Goal: Task Accomplishment & Management: Manage account settings

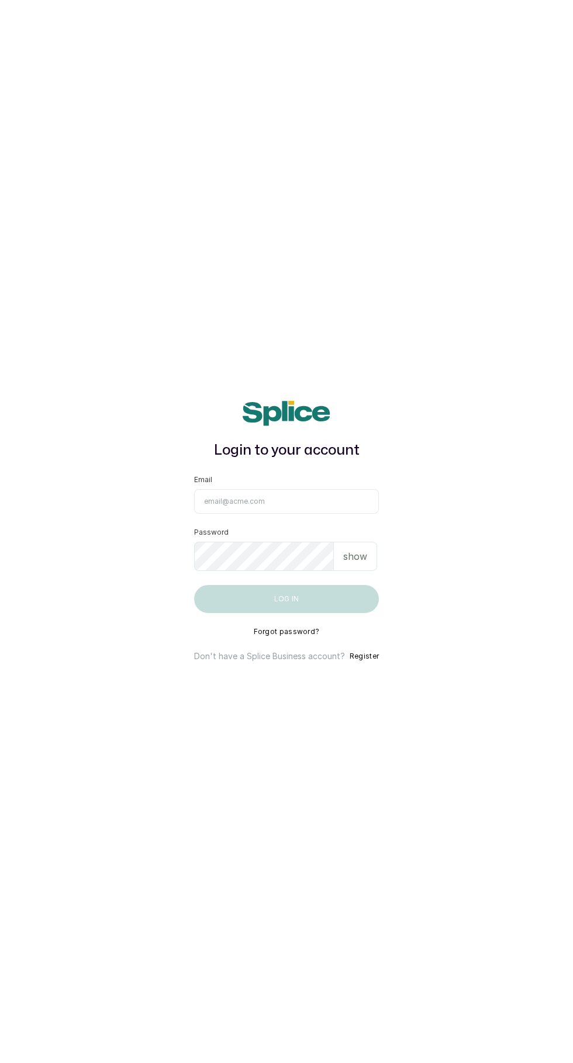
click at [305, 514] on input "Email" at bounding box center [286, 501] width 185 height 25
type input "kuffyglowskincare@gmail.com"
click at [194, 585] on button "Log in" at bounding box center [286, 599] width 185 height 28
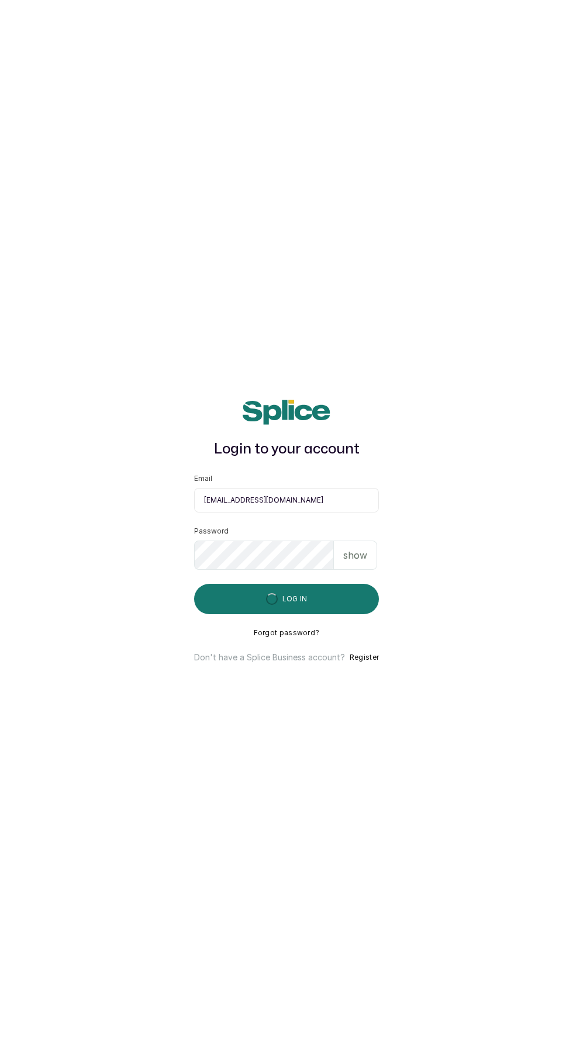
click at [318, 614] on button "Log in" at bounding box center [286, 599] width 185 height 30
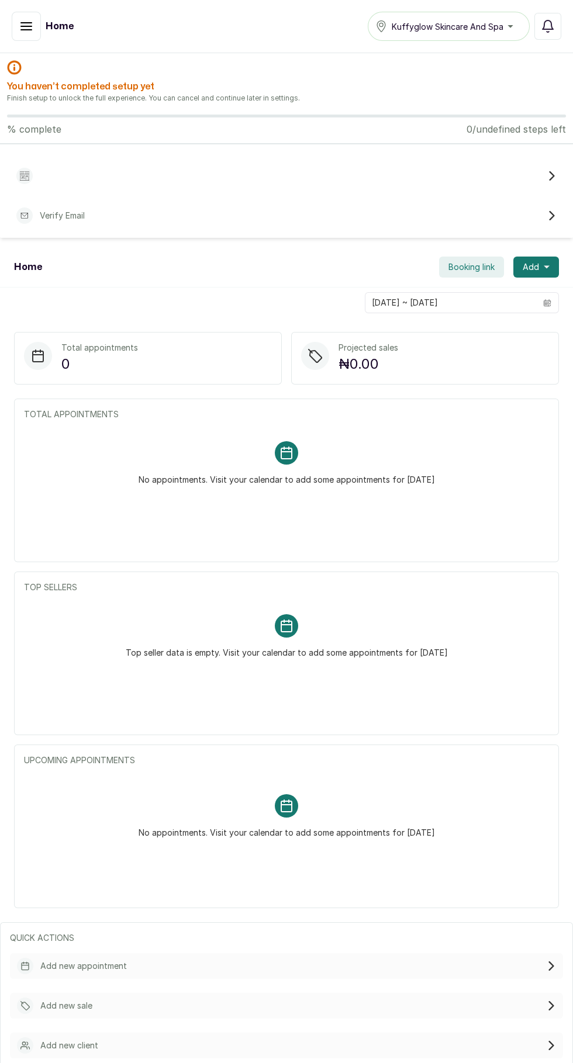
click at [113, 93] on p "Finish setup to unlock the full experience. You can cancel and continue later i…" at bounding box center [286, 97] width 559 height 9
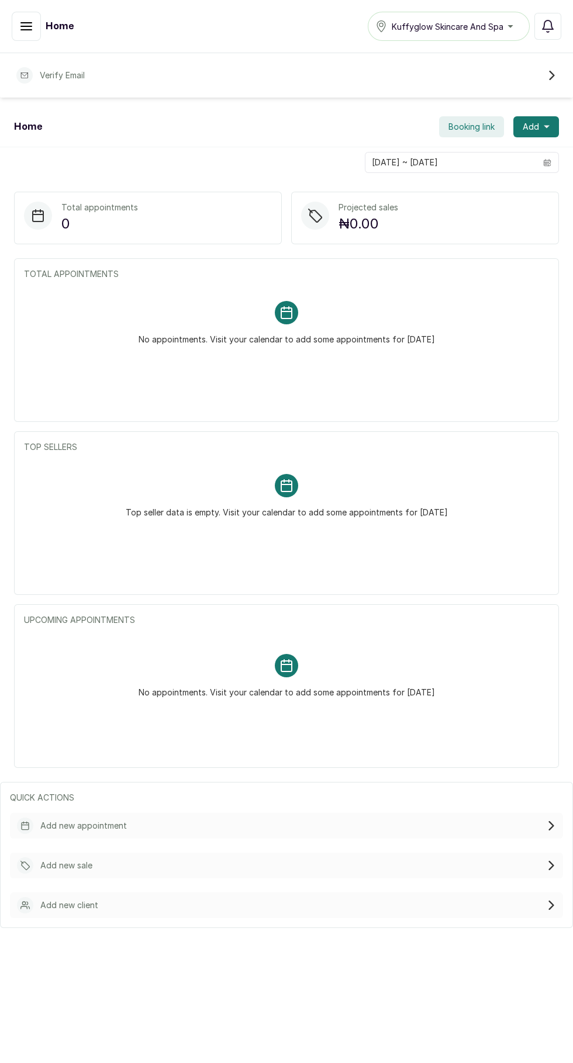
click at [154, 75] on div "Verify Email" at bounding box center [286, 76] width 554 height 26
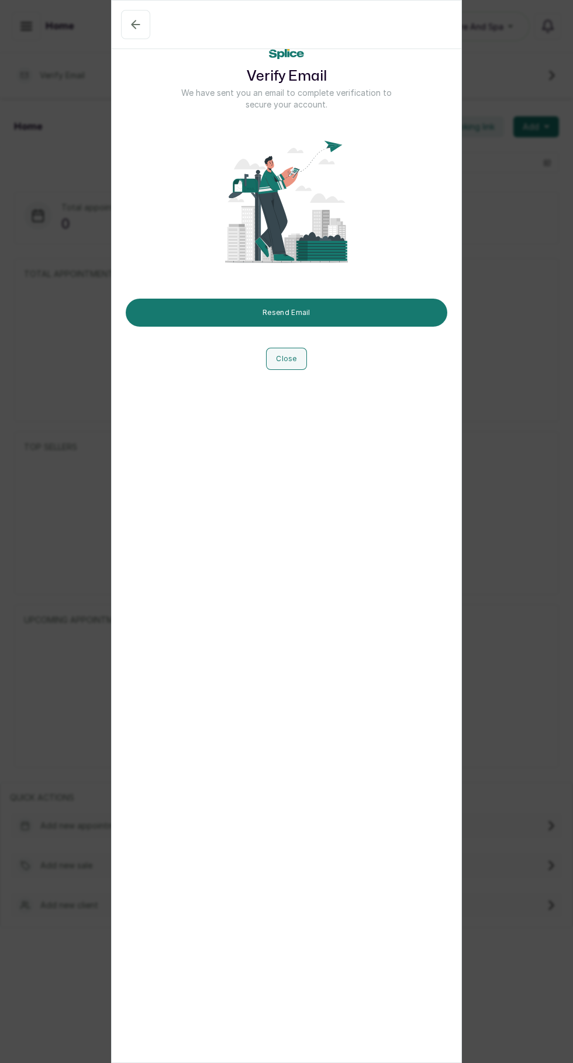
click at [352, 306] on button "Resend Email" at bounding box center [286, 313] width 321 height 28
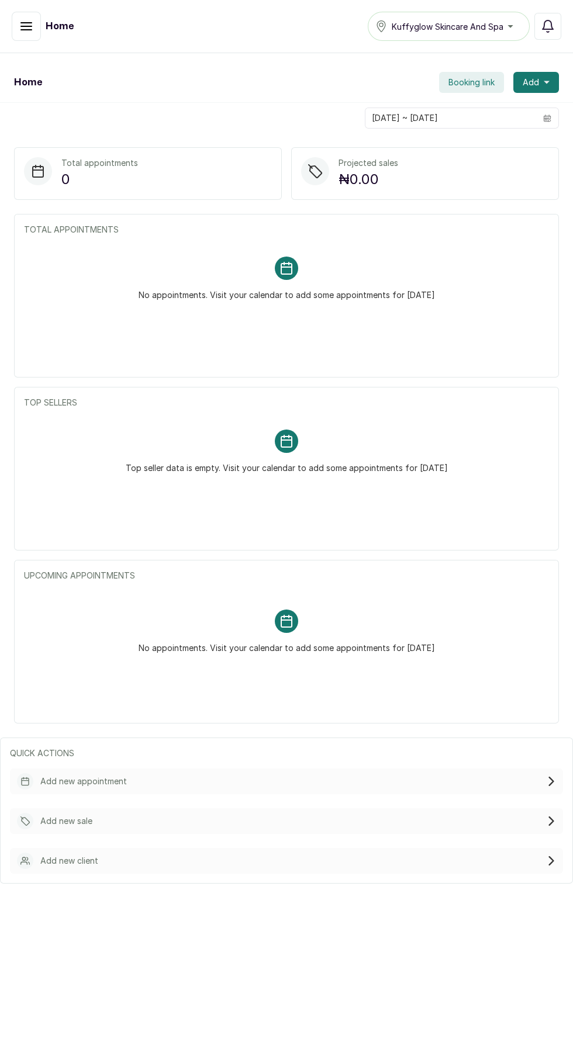
click at [22, 23] on icon "button" at bounding box center [26, 26] width 11 height 7
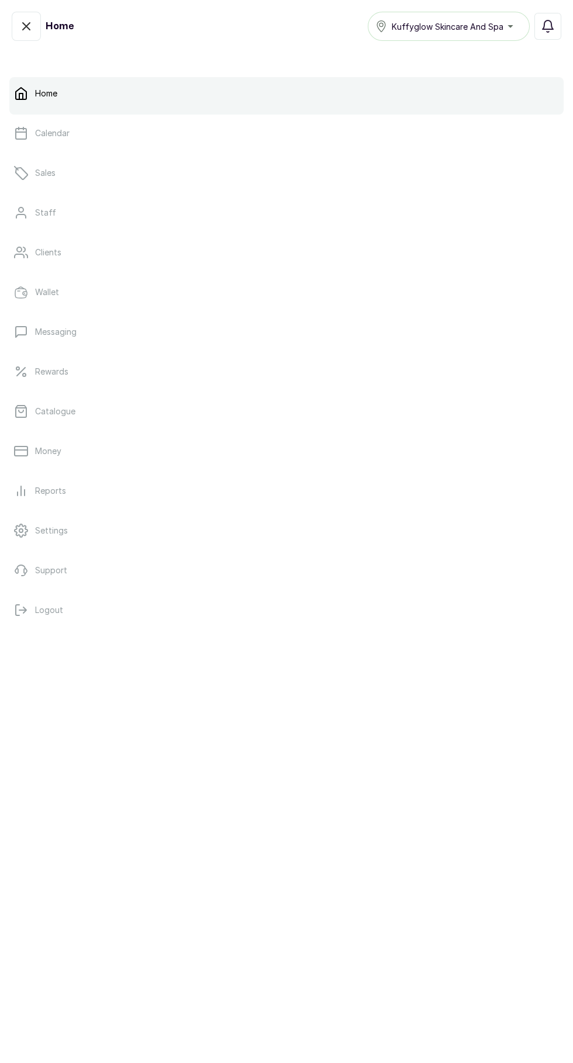
click at [159, 401] on link "Catalogue" at bounding box center [286, 411] width 554 height 33
